Goal: Understand process/instructions: Learn how to perform a task or action

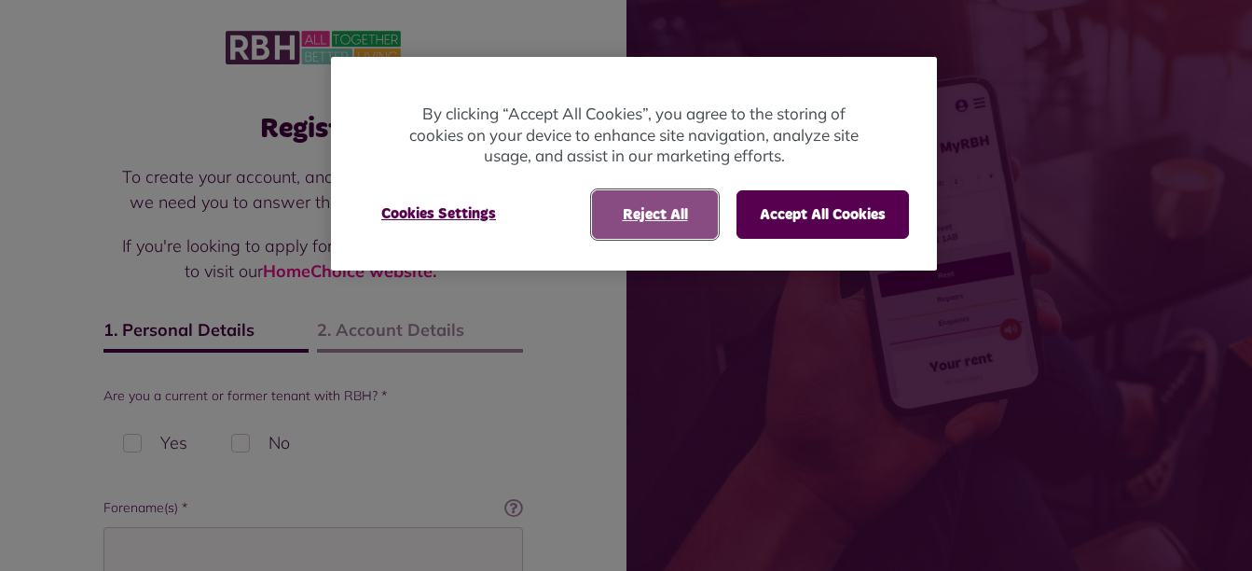
click at [650, 214] on button "Reject All" at bounding box center [655, 214] width 126 height 48
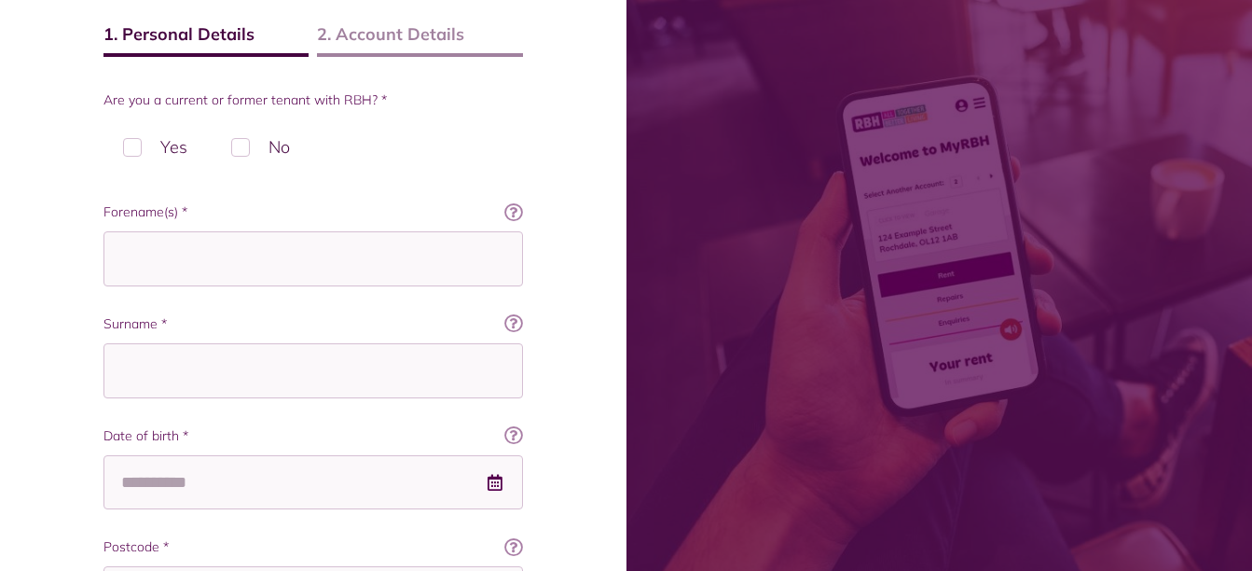
scroll to position [298, 0]
click at [239, 142] on label "No" at bounding box center [261, 144] width 98 height 55
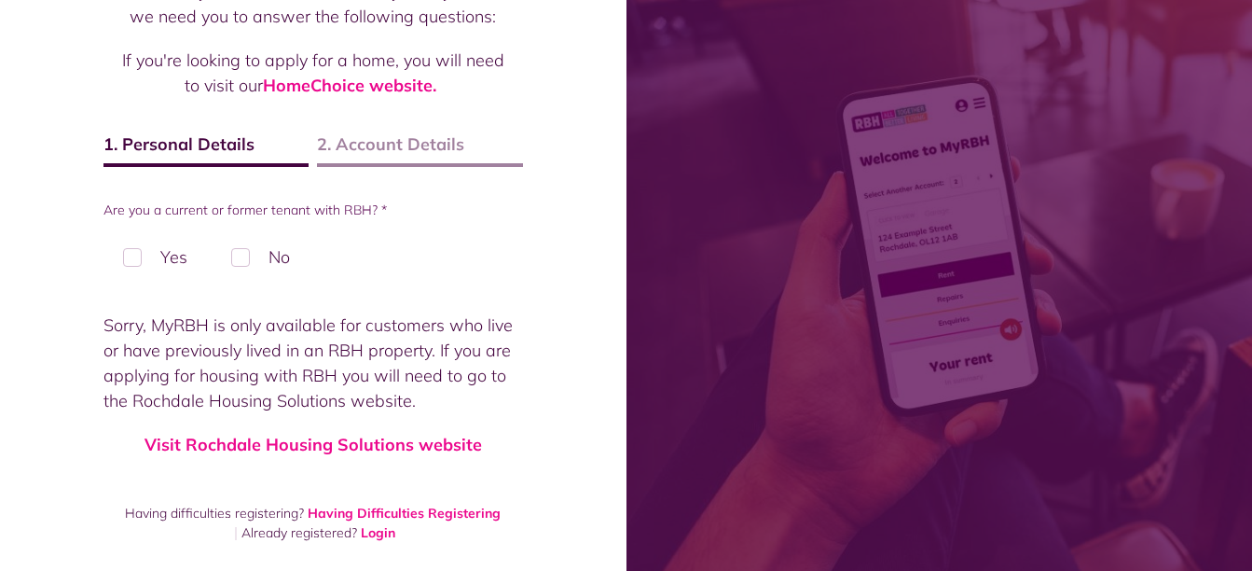
scroll to position [186, 0]
click at [379, 96] on p "If you're looking to apply for a home, you will need to visit our HomeChoice we…" at bounding box center [313, 73] width 382 height 50
click at [324, 85] on link "HomeChoice website." at bounding box center [349, 85] width 173 height 21
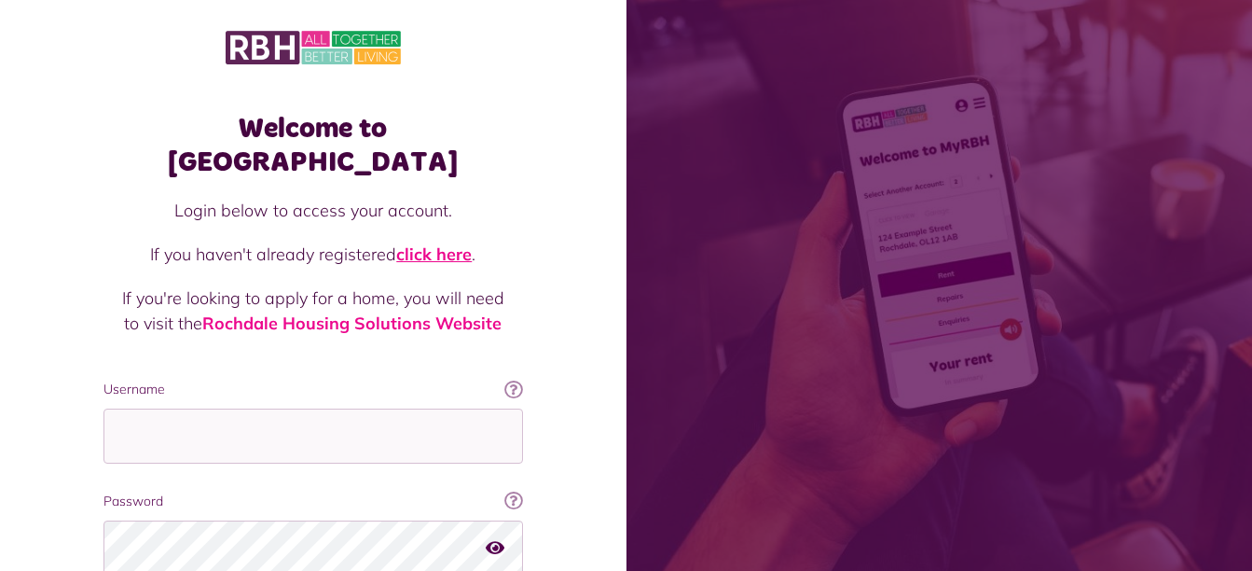
click at [431, 243] on link "click here" at bounding box center [434, 253] width 76 height 21
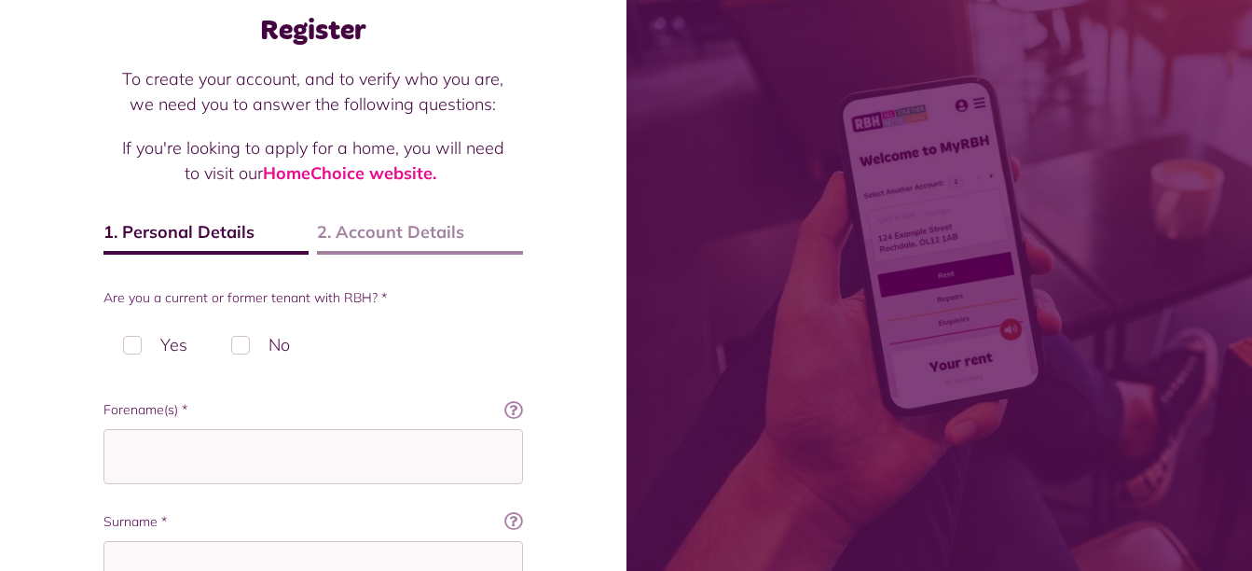
scroll to position [73, 0]
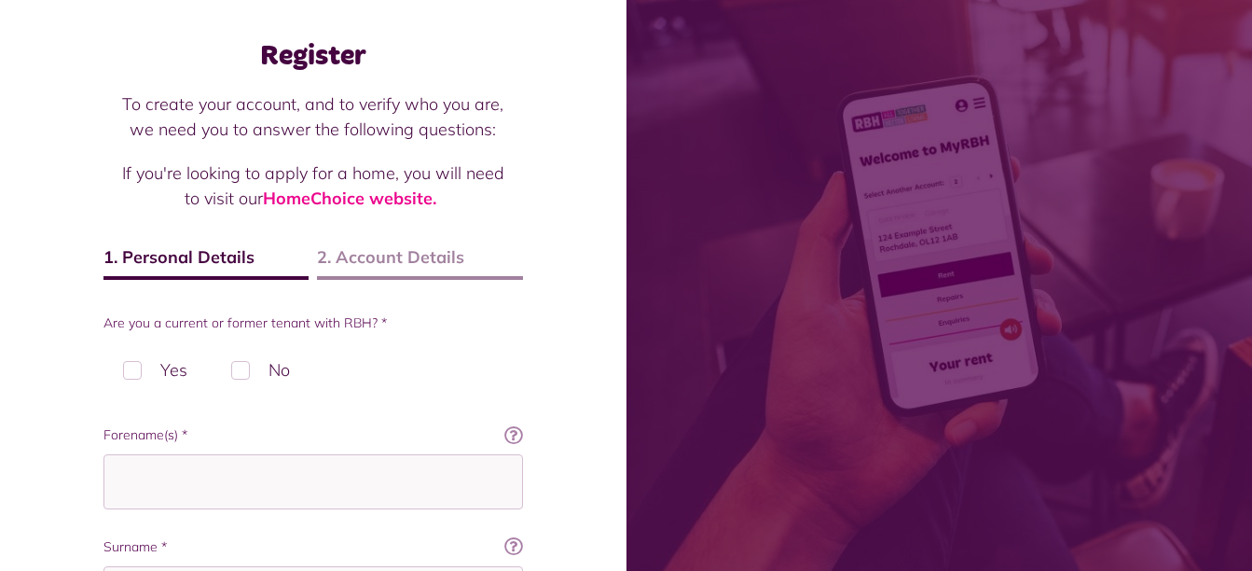
click at [242, 370] on label "No" at bounding box center [261, 369] width 98 height 55
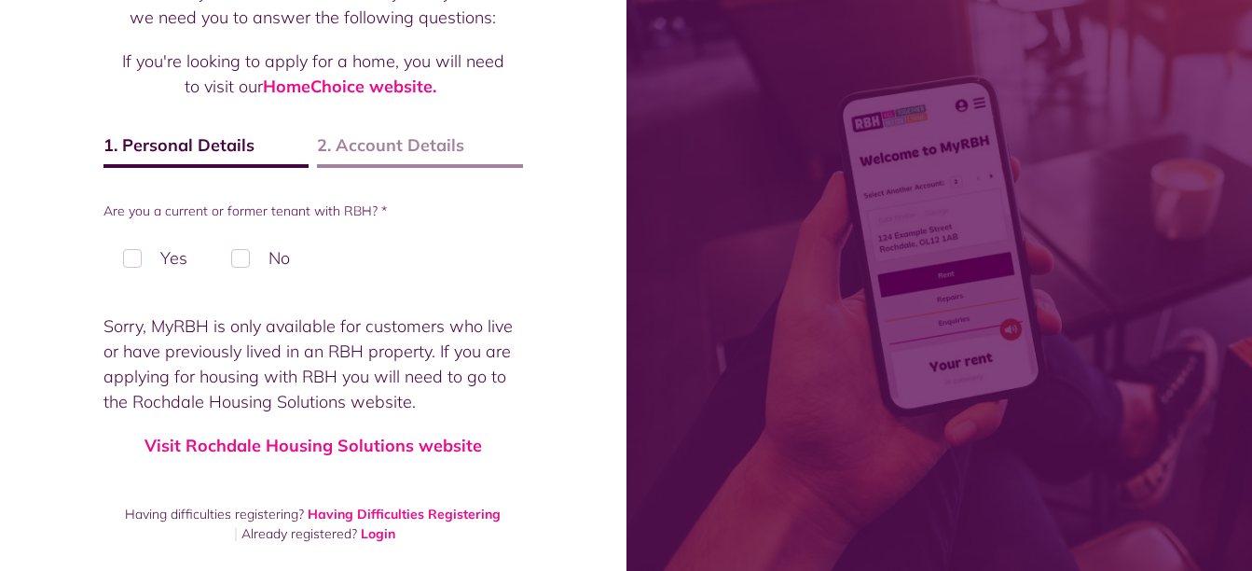
scroll to position [186, 0]
click at [338, 510] on link "Having Difficulties Registering" at bounding box center [404, 512] width 193 height 17
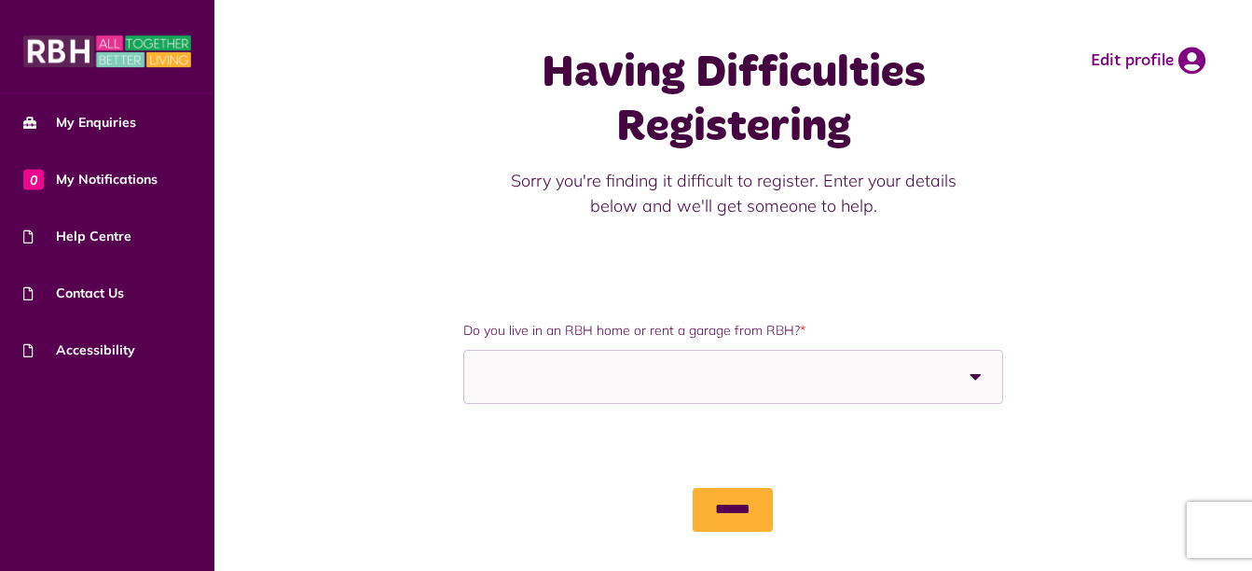
click at [972, 374] on b at bounding box center [976, 377] width 52 height 52
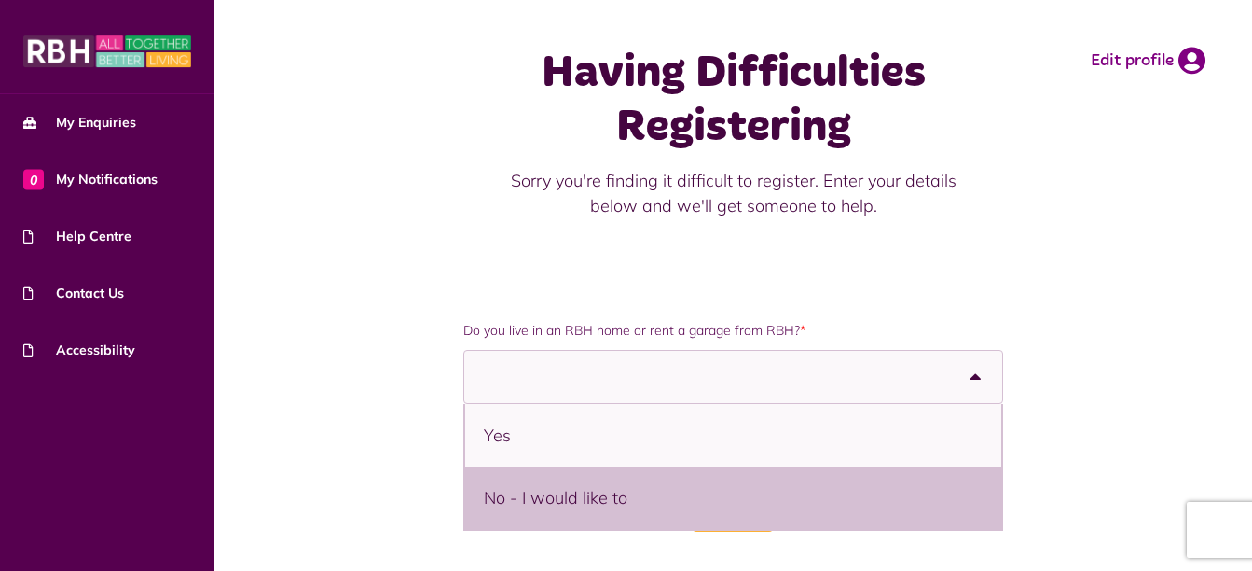
click at [520, 502] on li "No - I would like to" at bounding box center [732, 497] width 535 height 62
select select "**********"
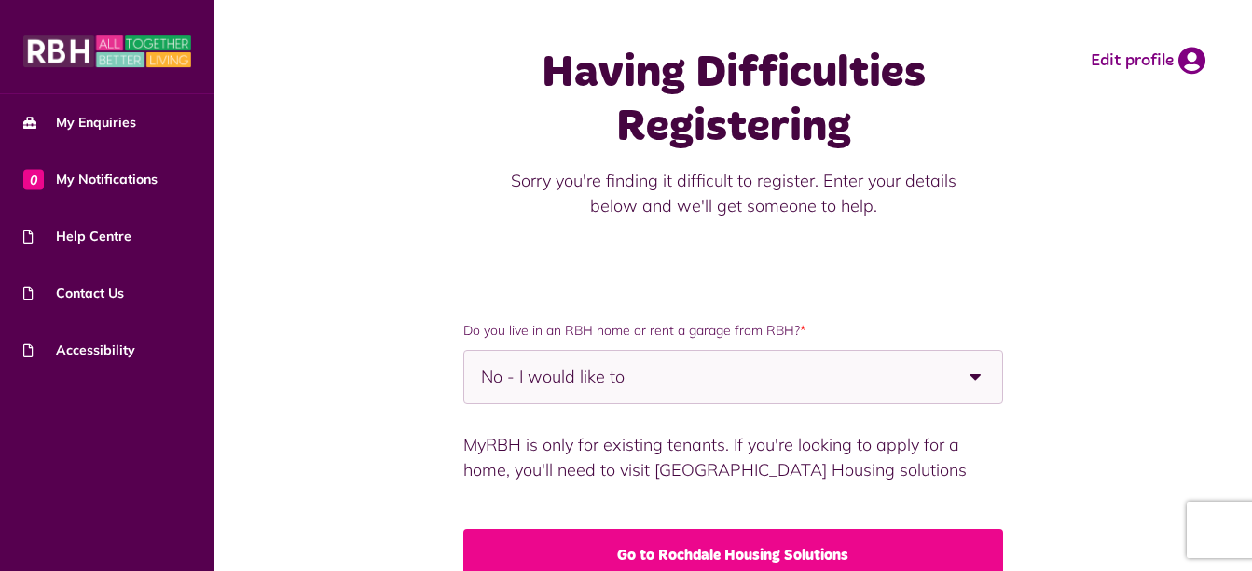
click at [678, 556] on link "Go to Rochdale Housing Solutions" at bounding box center [732, 555] width 539 height 52
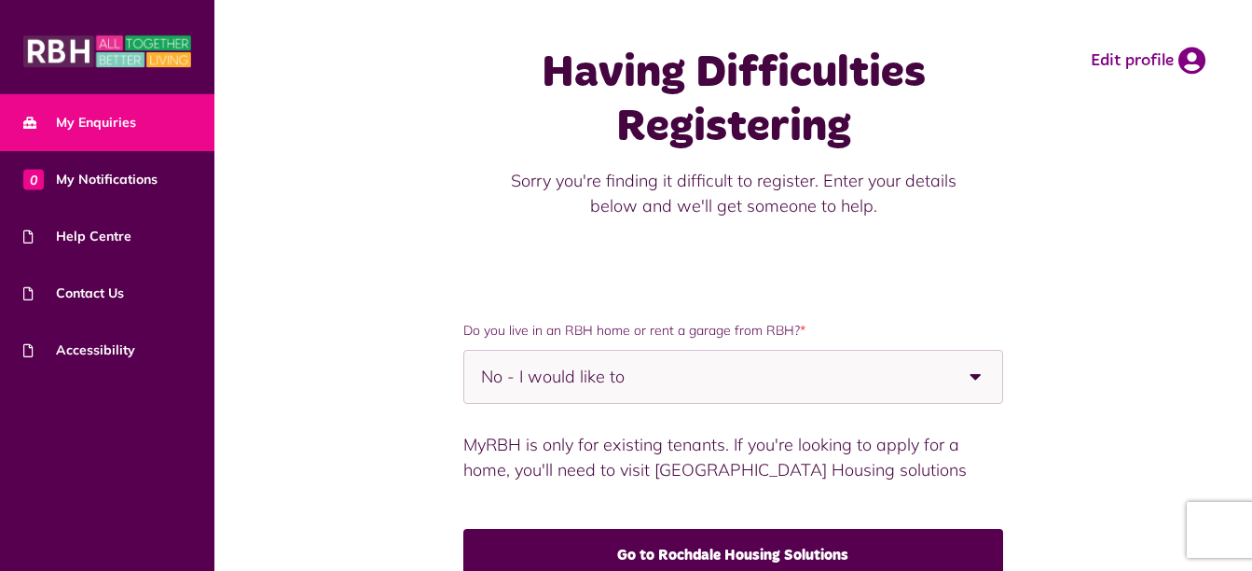
click at [90, 118] on span "My Enquiries" at bounding box center [79, 123] width 113 height 20
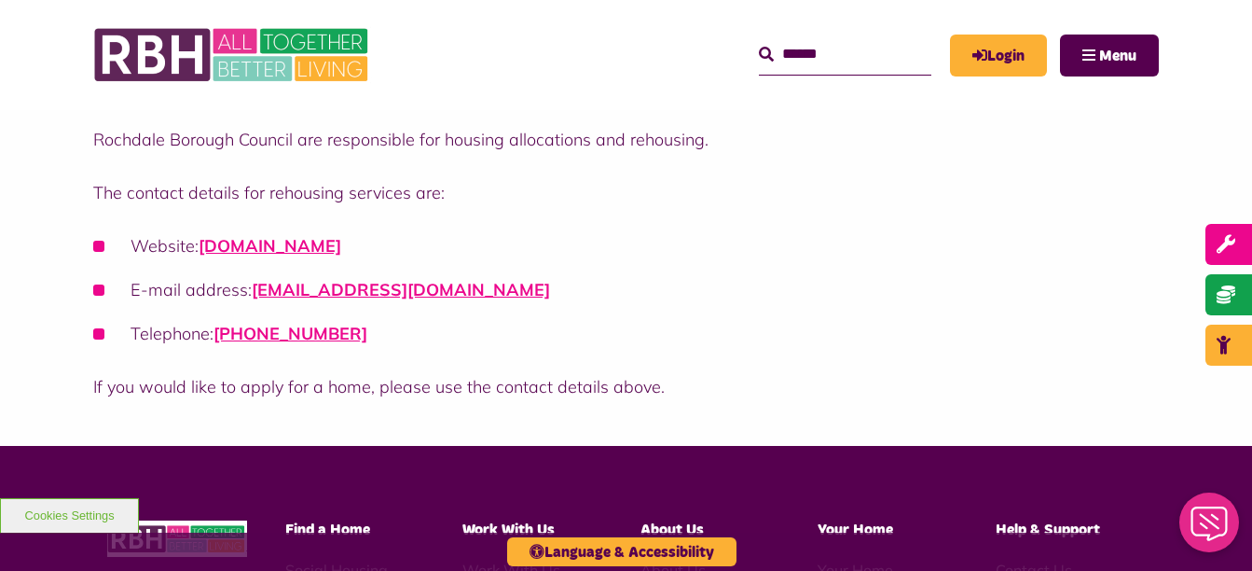
scroll to position [76, 0]
